Goal: Task Accomplishment & Management: Complete application form

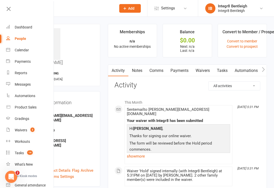
click at [182, 86] on h3 "Activity" at bounding box center [187, 85] width 146 height 8
click at [202, 70] on link "Waivers" at bounding box center [202, 71] width 21 height 12
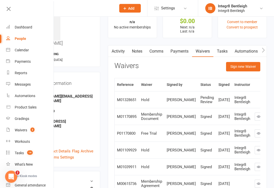
scroll to position [19, 0]
click at [6, 5] on icon at bounding box center [8, 8] width 7 height 7
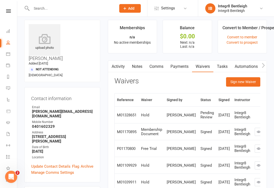
scroll to position [0, 0]
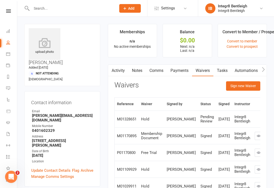
click at [84, 3] on div at bounding box center [68, 8] width 88 height 16
click at [43, 9] on input "text" at bounding box center [71, 8] width 83 height 7
click at [75, 9] on input "text" at bounding box center [71, 8] width 83 height 7
click at [7, 12] on icon at bounding box center [8, 10] width 5 height 3
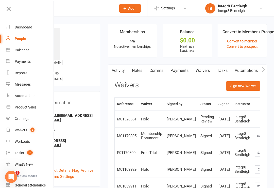
click at [26, 129] on div "Waivers" at bounding box center [21, 130] width 12 height 4
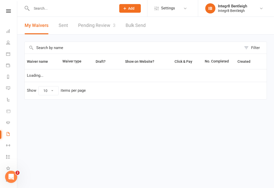
click at [76, 9] on input "text" at bounding box center [71, 8] width 83 height 7
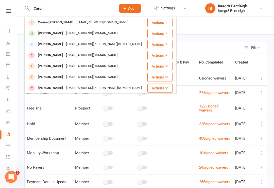
type input "Carum"
click at [75, 22] on div "[EMAIL_ADDRESS][DOMAIN_NAME]" at bounding box center [102, 22] width 54 height 7
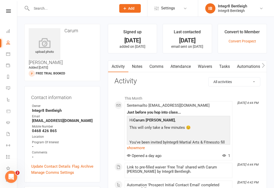
click at [203, 68] on link "Waivers" at bounding box center [204, 67] width 21 height 12
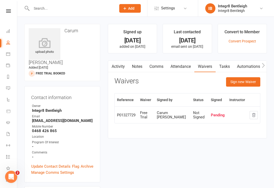
click at [240, 82] on button "Sign new Waiver" at bounding box center [243, 81] width 34 height 9
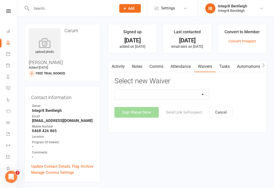
click at [193, 94] on select "10 Class Pass Cancellation Free Trial Hold Membership Document Mobility Worksho…" at bounding box center [162, 94] width 94 height 10
select select "5802"
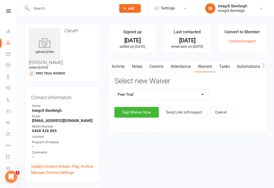
click at [142, 109] on button "Sign Waiver Now" at bounding box center [136, 112] width 44 height 11
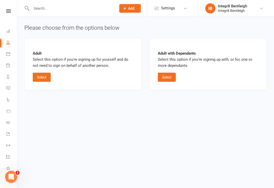
click at [39, 76] on button "Select" at bounding box center [42, 76] width 18 height 9
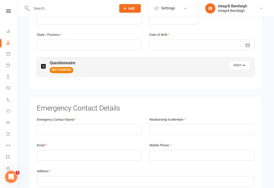
scroll to position [216, 0]
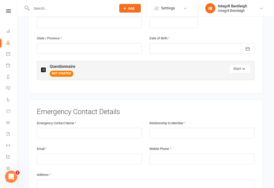
click at [232, 64] on button "Start" at bounding box center [239, 68] width 21 height 9
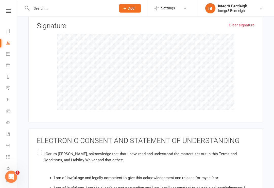
scroll to position [0, 0]
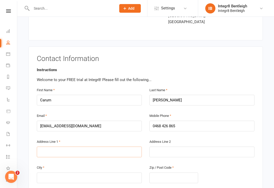
click at [95, 146] on input "text" at bounding box center [89, 151] width 105 height 11
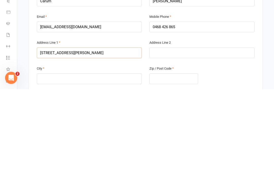
type input "[STREET_ADDRESS][PERSON_NAME]"
click at [123, 172] on input "text" at bounding box center [89, 177] width 105 height 11
type input "[GEOGRAPHIC_DATA]"
click at [169, 172] on input "text" at bounding box center [173, 177] width 49 height 11
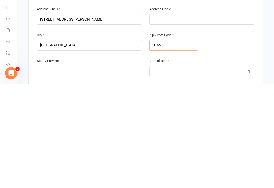
scroll to position [91, 0]
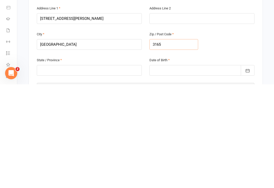
type input "3165"
click at [116, 168] on input "text" at bounding box center [89, 173] width 105 height 11
type input "Victoria"
click at [179, 168] on div at bounding box center [201, 173] width 105 height 11
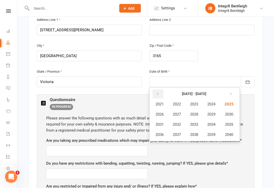
click at [158, 92] on icon "button" at bounding box center [158, 94] width 4 height 4
click at [214, 122] on span "1994" at bounding box center [211, 124] width 8 height 5
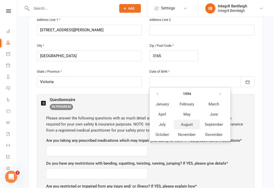
click at [188, 122] on span "August" at bounding box center [187, 124] width 12 height 5
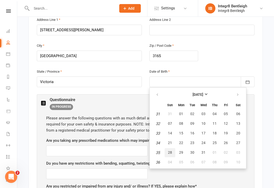
click at [172, 148] on button "28" at bounding box center [169, 152] width 11 height 9
type input "[DATE]"
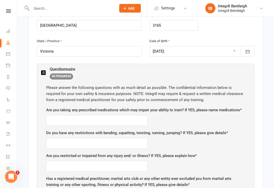
scroll to position [215, 0]
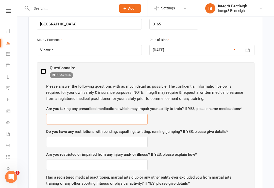
click at [128, 114] on input "text" at bounding box center [96, 119] width 101 height 11
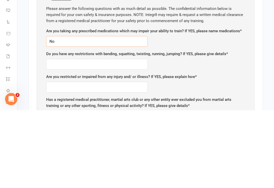
type input "No"
click at [124, 136] on input "text" at bounding box center [96, 141] width 101 height 11
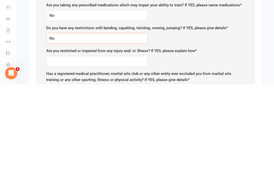
scroll to position [216, 0]
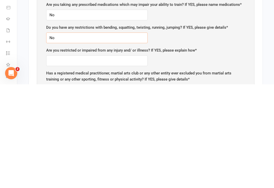
type input "No"
click at [119, 159] on input "text" at bounding box center [96, 164] width 101 height 11
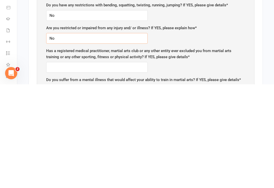
scroll to position [238, 0]
type input "No"
click at [70, 165] on input "text" at bounding box center [96, 170] width 101 height 11
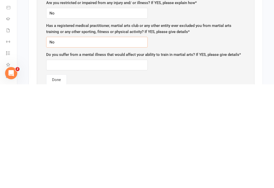
scroll to position [263, 0]
type input "No"
click at [72, 163] on input "text" at bounding box center [96, 168] width 101 height 11
type input "No"
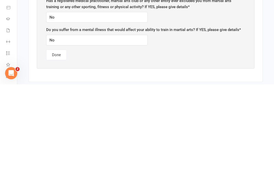
click at [59, 153] on button "Done" at bounding box center [56, 158] width 21 height 11
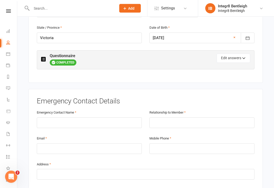
scroll to position [228, 0]
click at [87, 117] on input "text" at bounding box center [89, 122] width 105 height 11
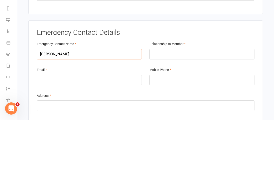
type input "[PERSON_NAME]"
click at [176, 117] on input "text" at bounding box center [201, 122] width 105 height 11
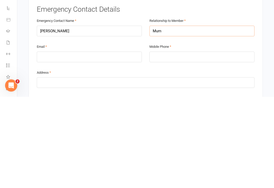
type input "Mum"
click at [119, 143] on input "email" at bounding box center [89, 148] width 105 height 11
type input "[EMAIL_ADDRESS][DOMAIN_NAME]"
click at [173, 143] on input "tel" at bounding box center [201, 148] width 105 height 11
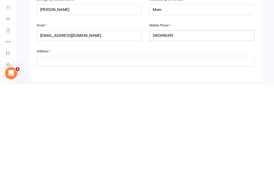
scroll to position [237, 0]
type input "0403496399"
click at [174, 159] on input "text" at bounding box center [145, 164] width 217 height 11
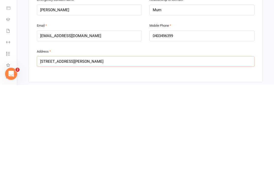
click at [100, 159] on input "[STREET_ADDRESS][PERSON_NAME]" at bounding box center [145, 164] width 217 height 11
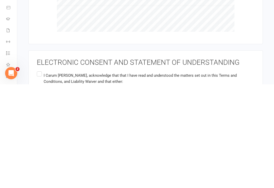
scroll to position [561, 0]
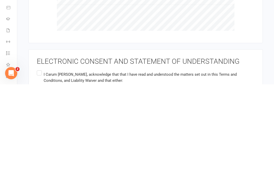
type input "[STREET_ADDRESS][PERSON_NAME]"
click at [144, 175] on span ", acknowledge that that I have read and understood the matters set out in this …" at bounding box center [140, 180] width 193 height 11
click at [40, 173] on input "I Carum [PERSON_NAME] , acknowledge that that I have read and understood the ma…" at bounding box center [38, 173] width 3 height 0
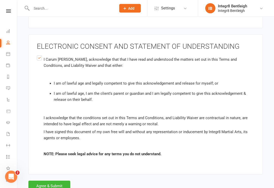
scroll to position [685, 0]
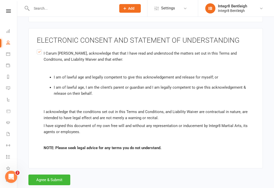
click at [53, 174] on button "Agree & Submit" at bounding box center [49, 179] width 42 height 11
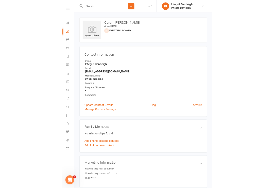
scroll to position [1, 0]
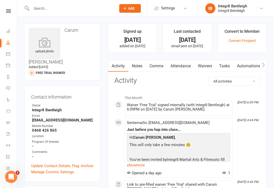
click at [8, 9] on icon at bounding box center [8, 10] width 5 height 3
